Goal: Check status: Check status

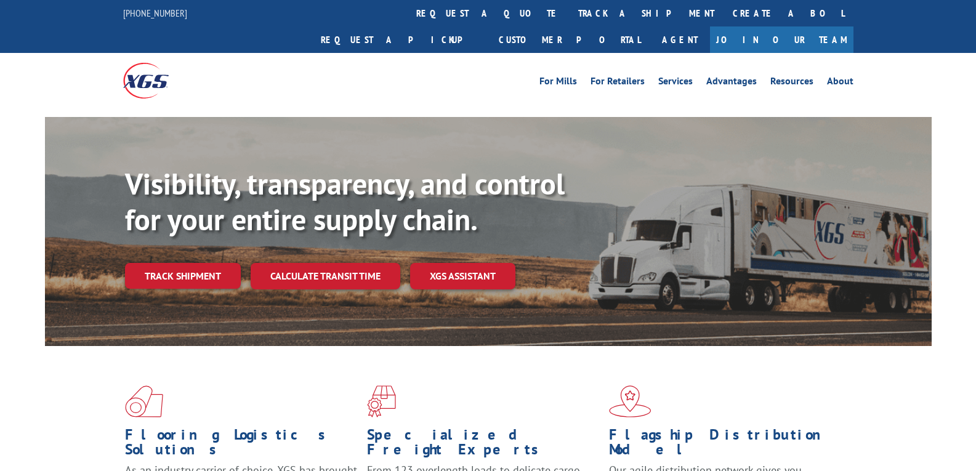
click at [452, 53] on div "For [PERSON_NAME] For Retailers Services Advantages Resources About For [PERSON…" at bounding box center [488, 80] width 730 height 55
click at [569, 18] on link "track a shipment" at bounding box center [646, 13] width 155 height 26
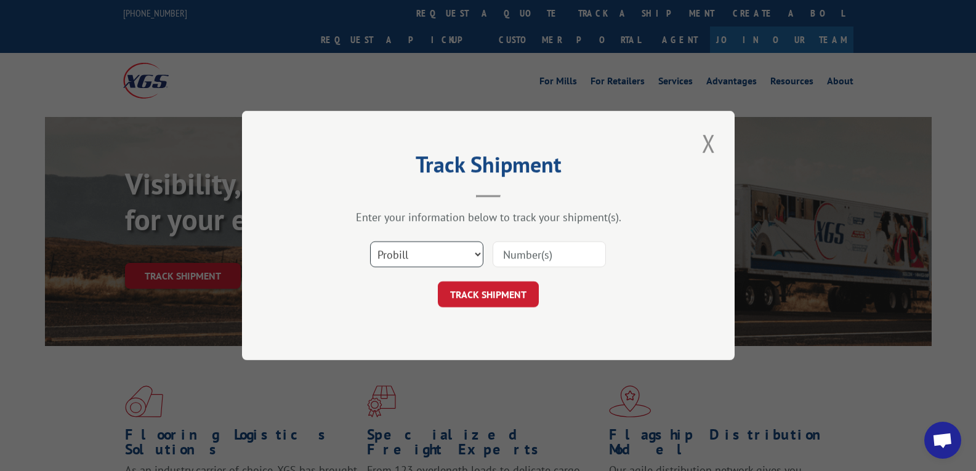
click at [414, 260] on select "Select category... Probill BOL PO" at bounding box center [426, 254] width 113 height 26
select select "bol"
click at [370, 241] on select "Select category... Probill BOL PO" at bounding box center [426, 254] width 113 height 26
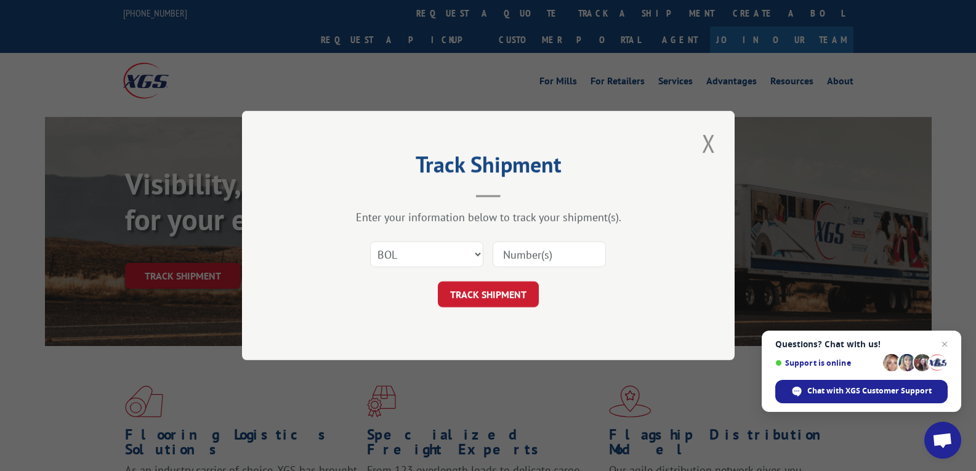
drag, startPoint x: 517, startPoint y: 249, endPoint x: 527, endPoint y: 252, distance: 10.9
click at [526, 251] on input at bounding box center [549, 254] width 113 height 26
click at [528, 252] on input at bounding box center [549, 254] width 113 height 26
paste input "63804315"
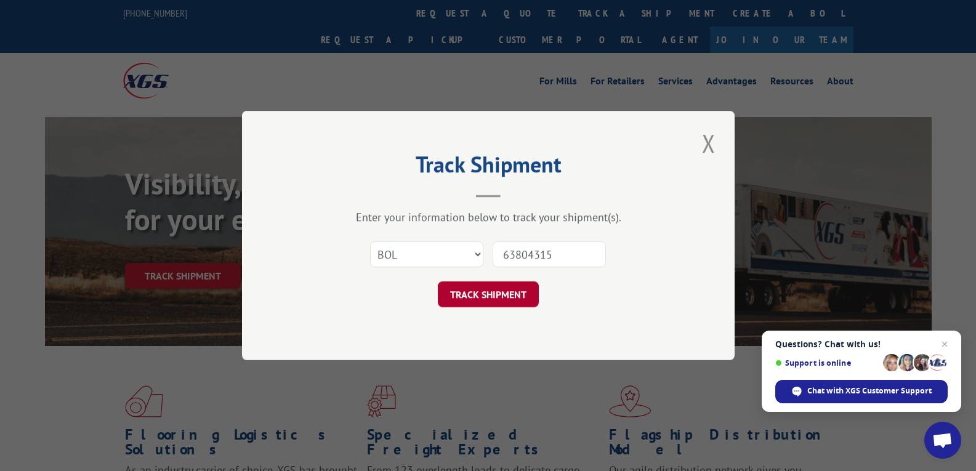
click at [527, 301] on button "TRACK SHIPMENT" at bounding box center [488, 294] width 101 height 26
click at [518, 255] on input "63804315" at bounding box center [549, 254] width 113 height 26
type input "63804315"
click at [509, 281] on button "TRACK SHIPMENT" at bounding box center [488, 294] width 101 height 26
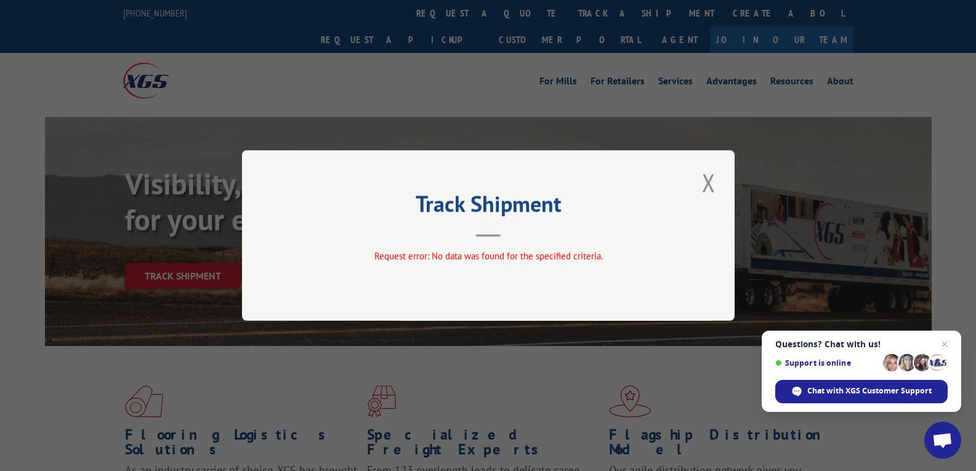
click at [709, 175] on button "Close modal" at bounding box center [708, 183] width 21 height 34
